Goal: Information Seeking & Learning: Learn about a topic

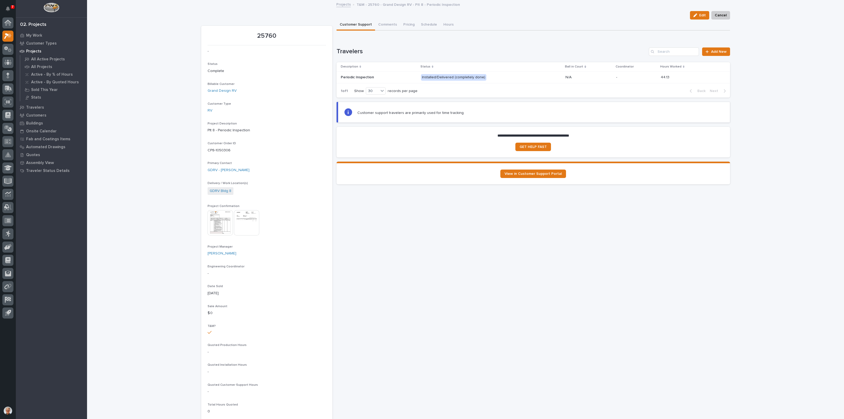
click at [215, 218] on img at bounding box center [220, 222] width 25 height 25
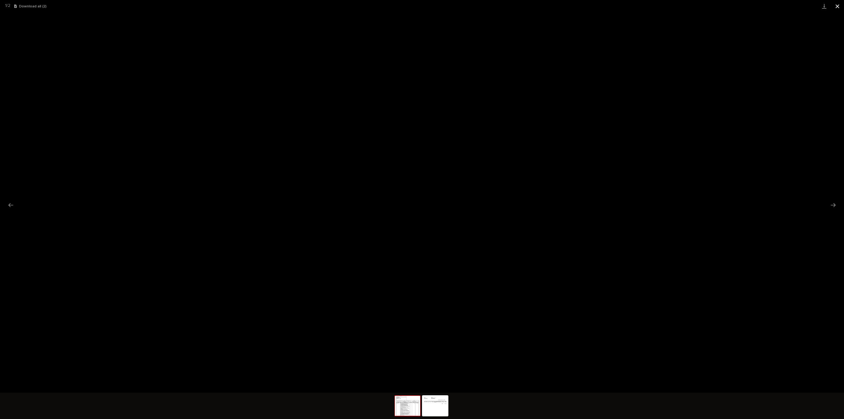
click at [837, 4] on button "Close gallery" at bounding box center [837, 6] width 13 height 12
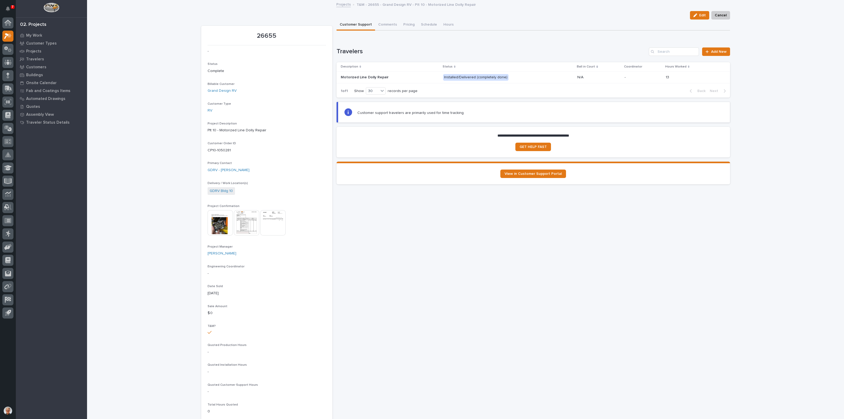
click at [215, 221] on img at bounding box center [220, 222] width 25 height 25
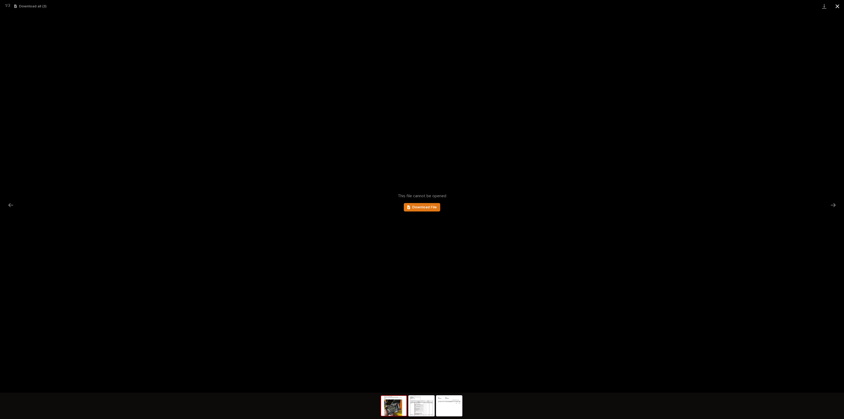
click at [837, 5] on button "Close gallery" at bounding box center [837, 6] width 13 height 12
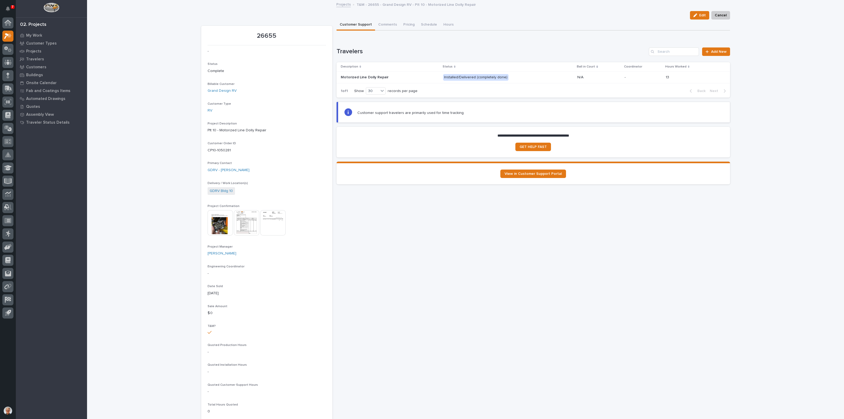
click at [244, 218] on img at bounding box center [246, 222] width 25 height 25
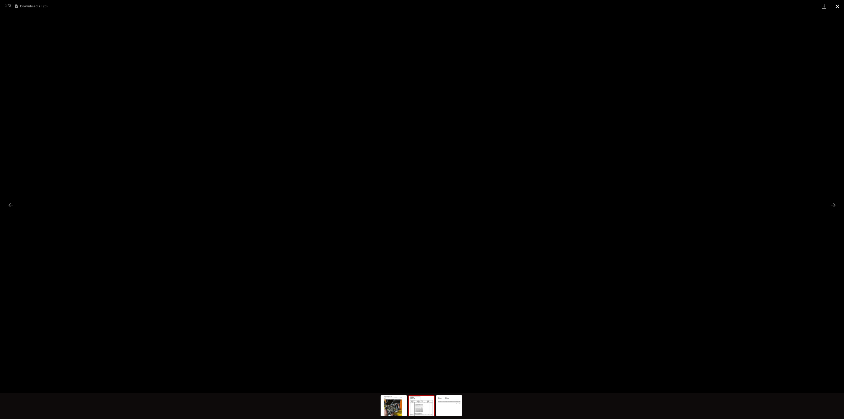
click at [837, 4] on button "Close gallery" at bounding box center [837, 6] width 13 height 12
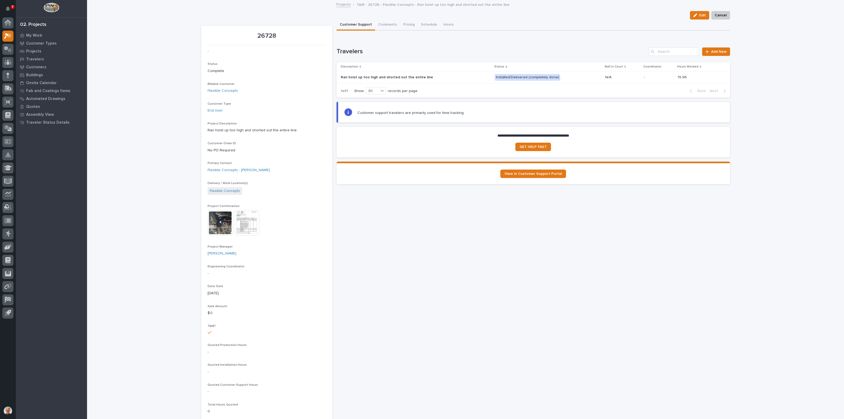
click at [243, 221] on img at bounding box center [246, 222] width 25 height 25
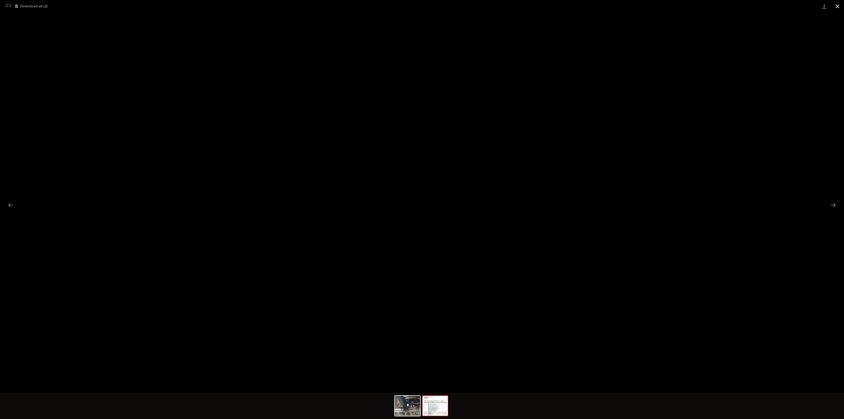
click at [836, 5] on button "Close gallery" at bounding box center [837, 6] width 13 height 12
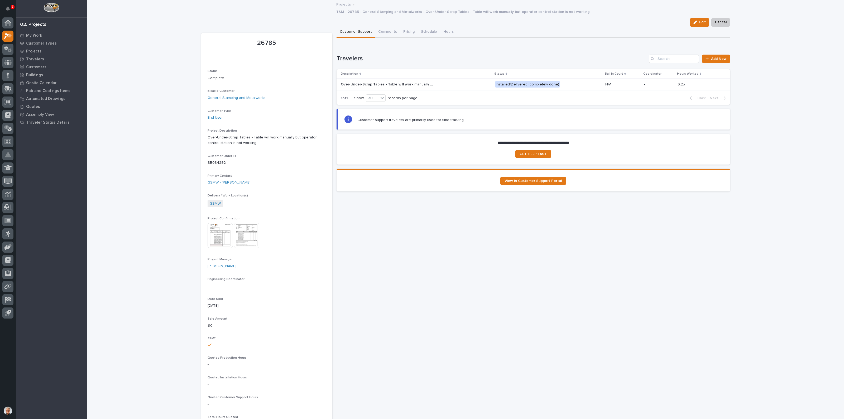
click at [215, 228] on img at bounding box center [220, 235] width 25 height 25
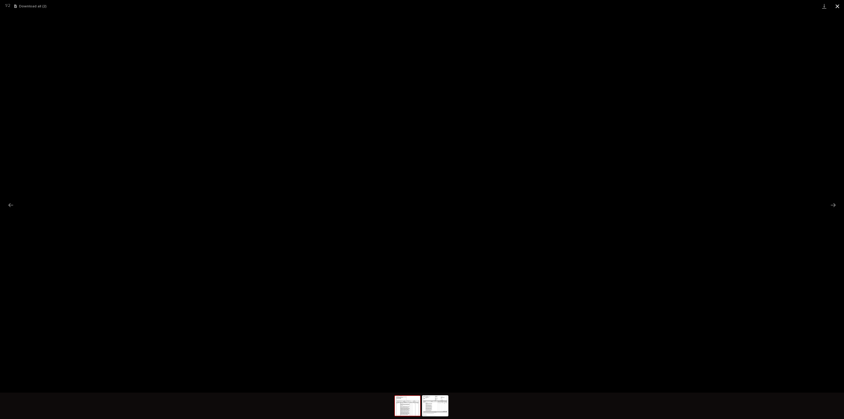
click at [838, 5] on button "Close gallery" at bounding box center [837, 6] width 13 height 12
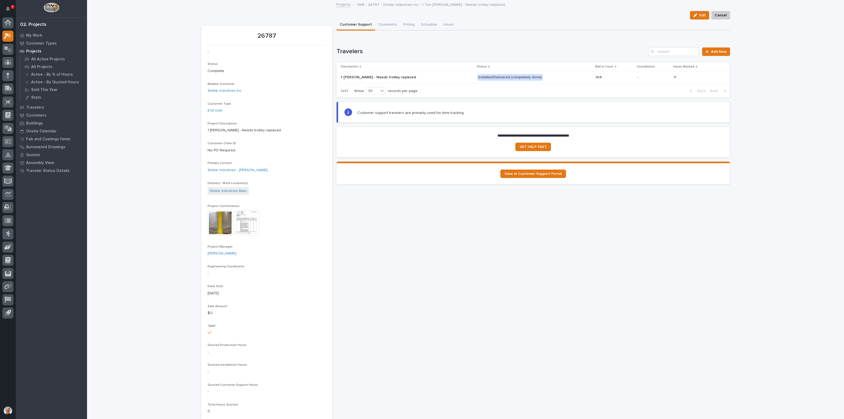
click at [244, 219] on img at bounding box center [246, 222] width 25 height 25
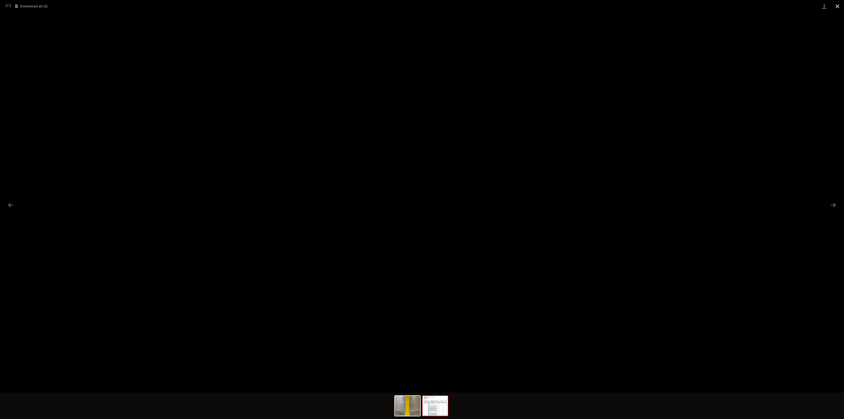
click at [839, 4] on button "Close gallery" at bounding box center [837, 6] width 13 height 12
